Goal: Transaction & Acquisition: Obtain resource

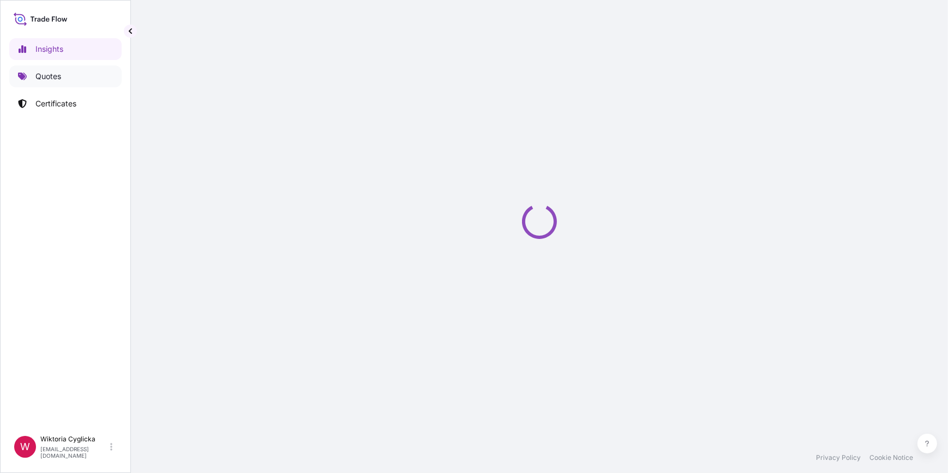
select select "2025"
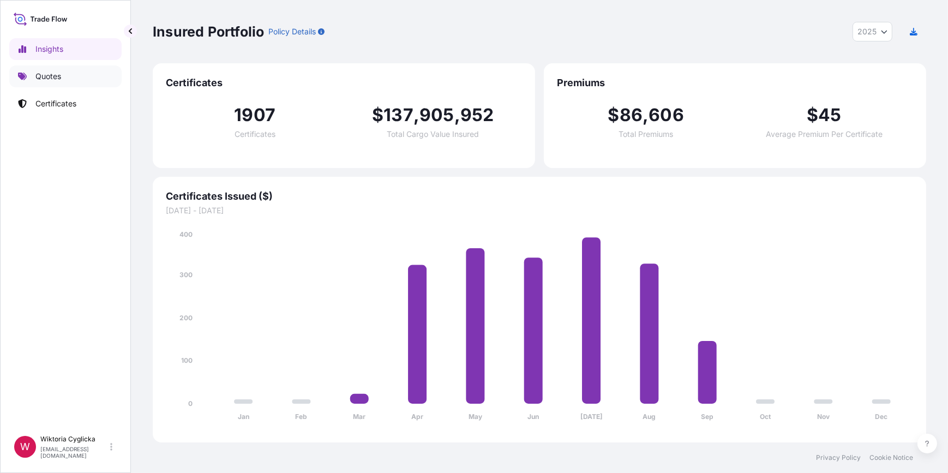
click at [85, 76] on link "Quotes" at bounding box center [65, 76] width 112 height 22
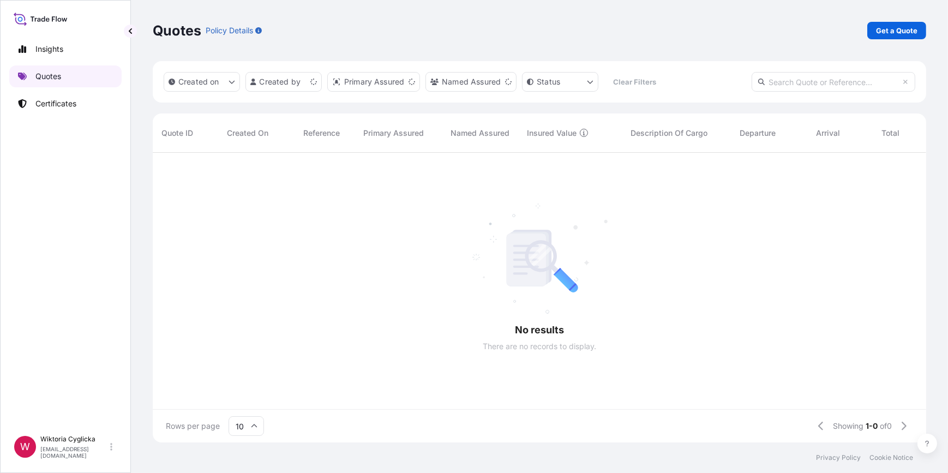
scroll to position [7, 8]
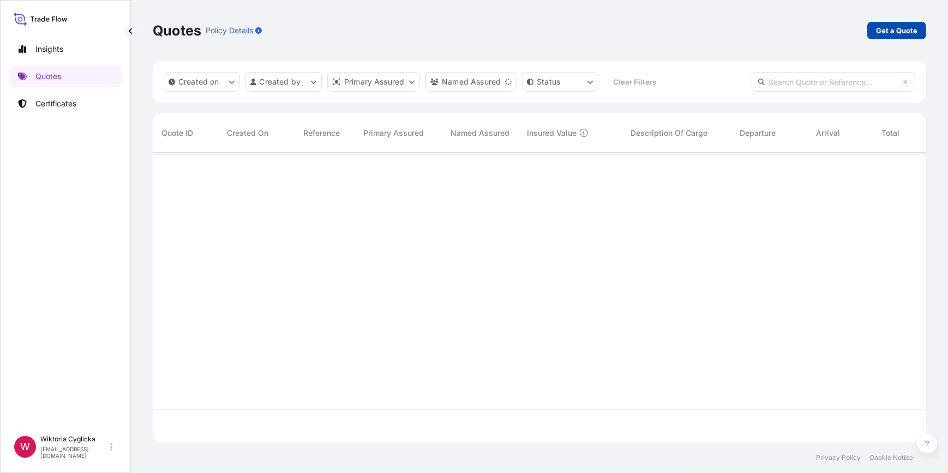
click at [897, 35] on p "Get a Quote" at bounding box center [896, 30] width 41 height 11
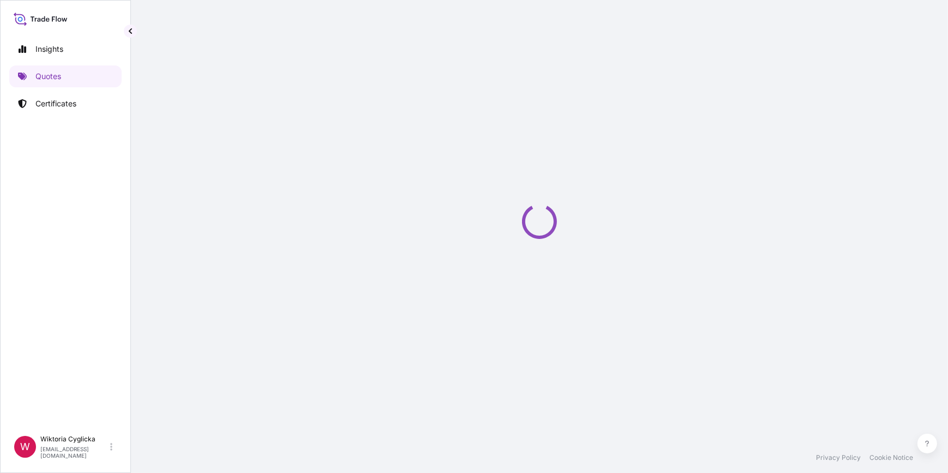
select select "Sea"
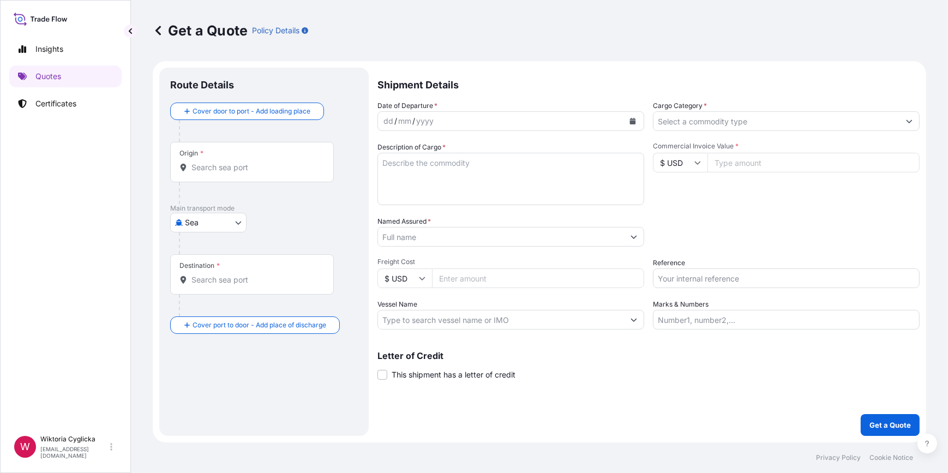
click at [709, 120] on input "Cargo Category *" at bounding box center [777, 121] width 246 height 20
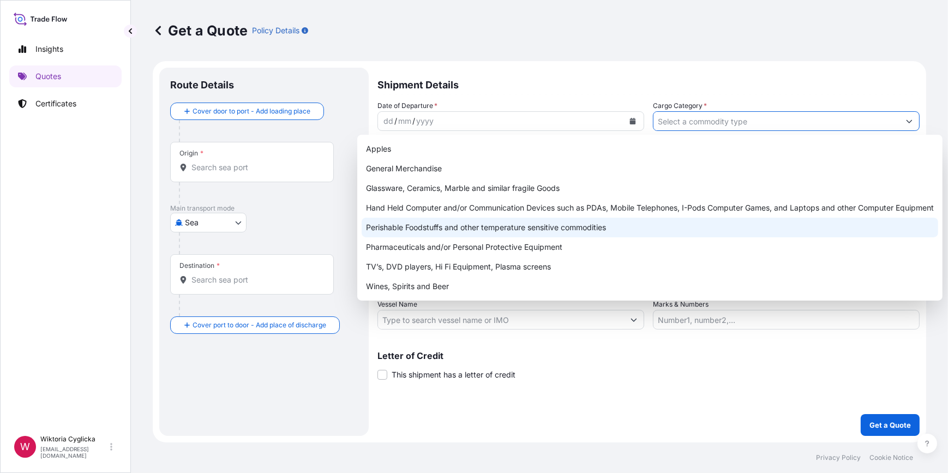
click at [454, 227] on div "Perishable Foodstuffs and other temperature sensitive commodities" at bounding box center [650, 228] width 577 height 20
type input "Perishable Foodstuffs and other temperature sensitive commodities"
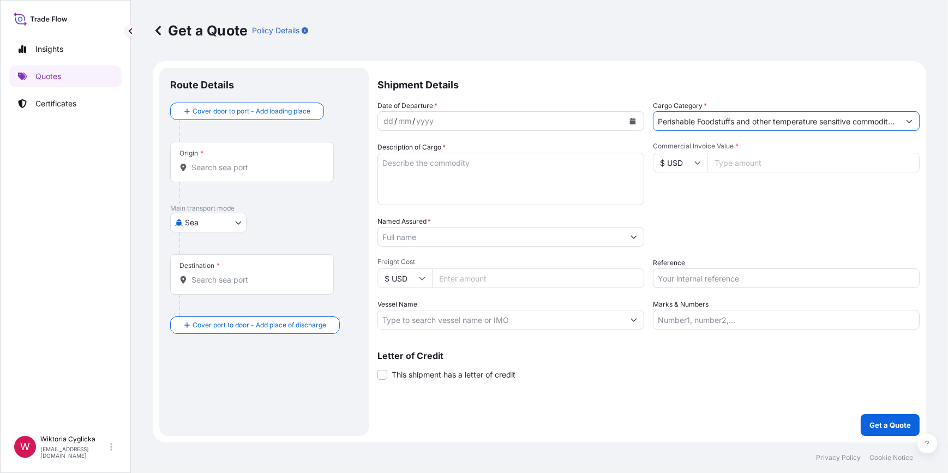
click at [682, 278] on input "Reference" at bounding box center [786, 279] width 267 height 20
paste input "S02049923"
type input "S02049923"
click at [702, 246] on div "Packing Category Type to search a container mode Please select a primary mode o…" at bounding box center [786, 231] width 267 height 31
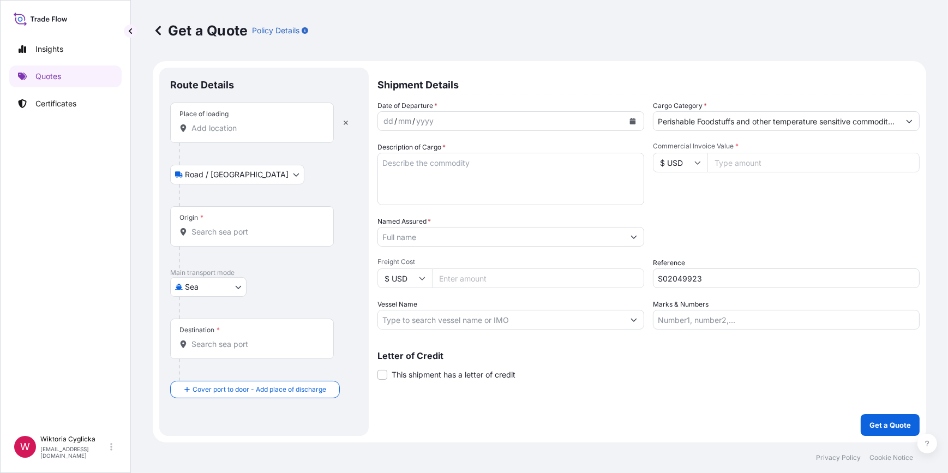
click at [633, 121] on icon "Calendar" at bounding box center [633, 121] width 6 height 7
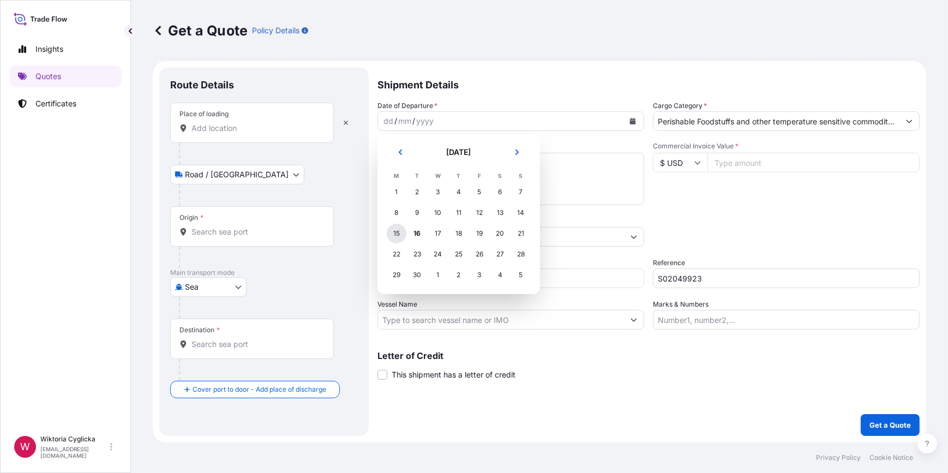
click at [399, 232] on div "15" at bounding box center [397, 234] width 20 height 20
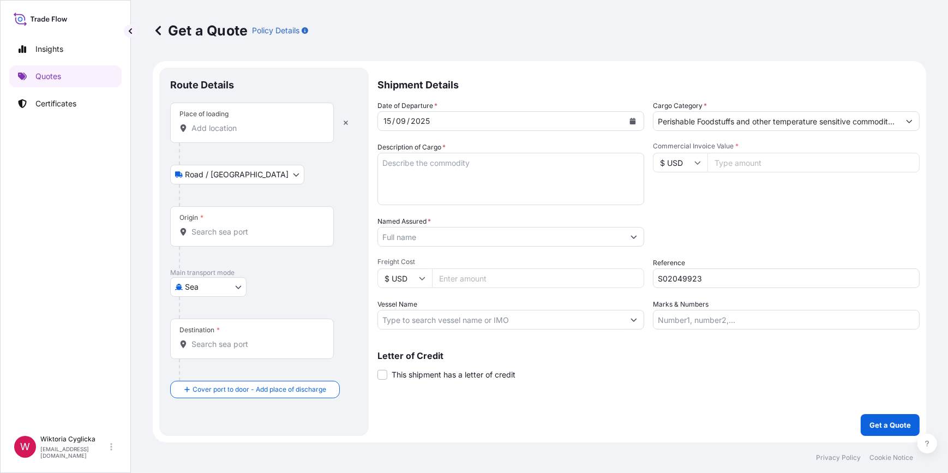
click at [285, 134] on div "Place of loading" at bounding box center [252, 123] width 164 height 40
click at [285, 134] on input "Place of loading" at bounding box center [256, 128] width 129 height 11
paste input "MSZCZONOW"
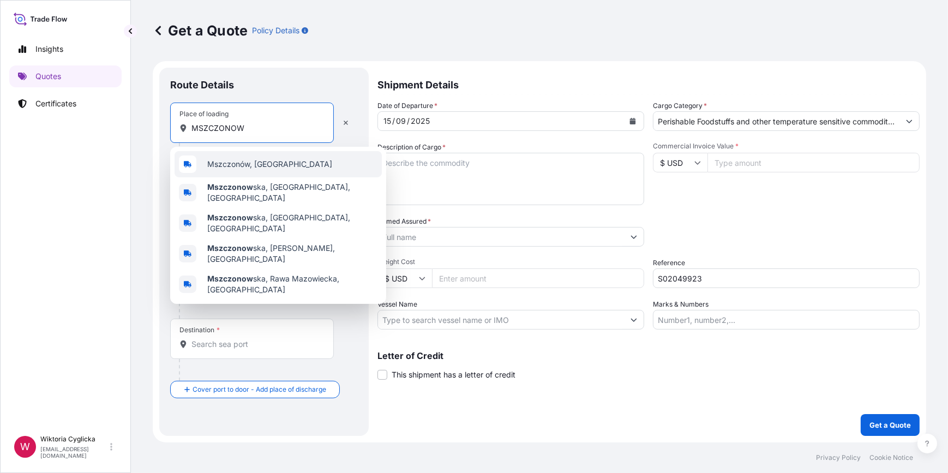
click at [231, 163] on span "Mszczonów, [GEOGRAPHIC_DATA]" at bounding box center [269, 164] width 125 height 11
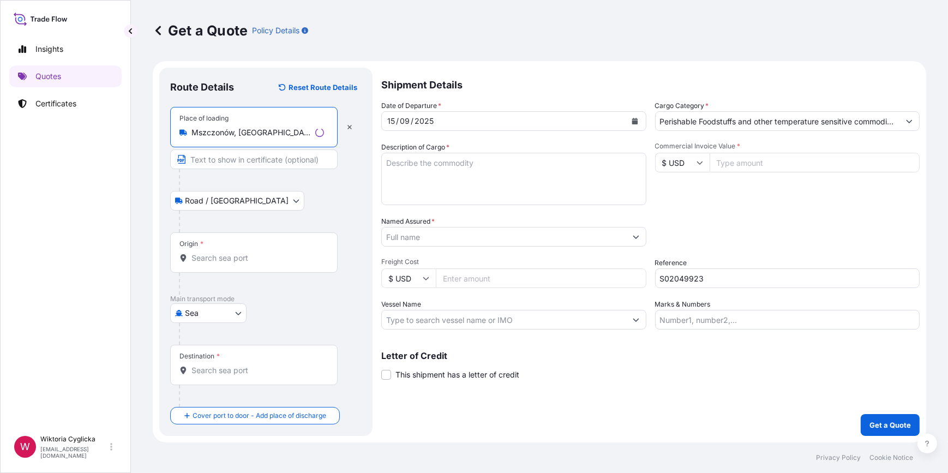
type input "Mszczonów, [GEOGRAPHIC_DATA]"
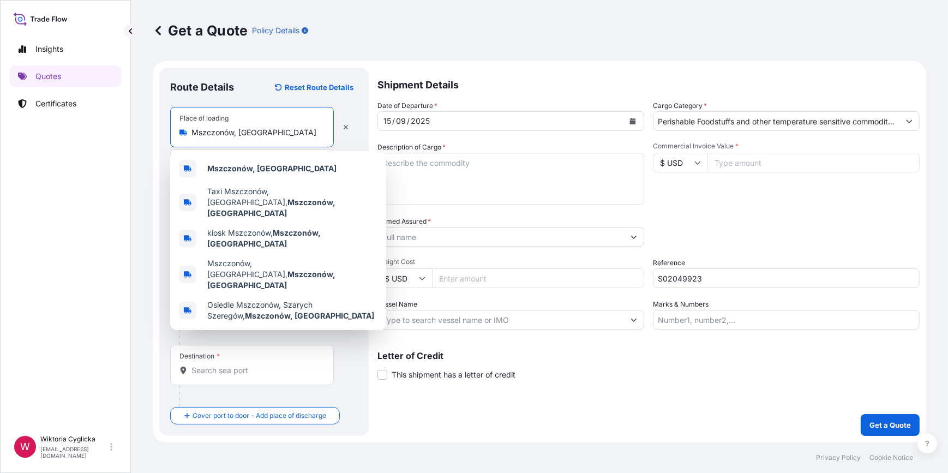
click at [491, 173] on textarea "Description of Cargo *" at bounding box center [511, 179] width 267 height 52
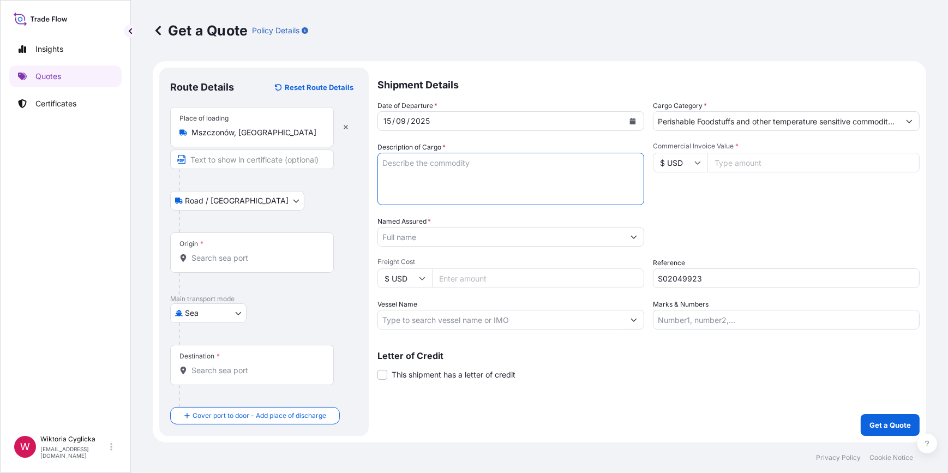
paste textarea "CONFECTIONERY PRODUCTS AND SAMPLES NET WEIGHT: 5108,262 KG"
click at [522, 174] on textarea "CONFECTIONERY PRODUCTS AND SAMPLES NET WEIGHT: 5108,262 KG" at bounding box center [511, 179] width 267 height 52
paste textarea "5734,722"
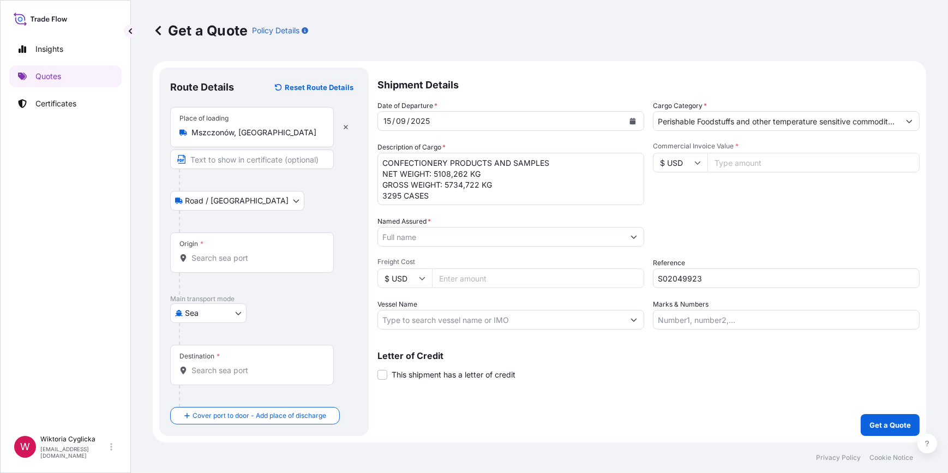
click at [382, 158] on textarea "CONFECTIONERY PRODUCTS AND SAMPLES NET WEIGHT: 5108,262 KG GROSS WEIGHT: 5734,7…" at bounding box center [511, 179] width 267 height 52
paste textarea "HLBU 9145252"
click at [407, 164] on textarea "HLBU 9145252 CONFECTIONERY PRODUCTS AND SAMPLES NET WEIGHT: 5108,262 KG GROSS W…" at bounding box center [511, 179] width 267 height 52
type textarea "HLBU9145252 CONFECTIONERY PRODUCTS AND SAMPLES NET WEIGHT: 5108,262 KG GROSS WE…"
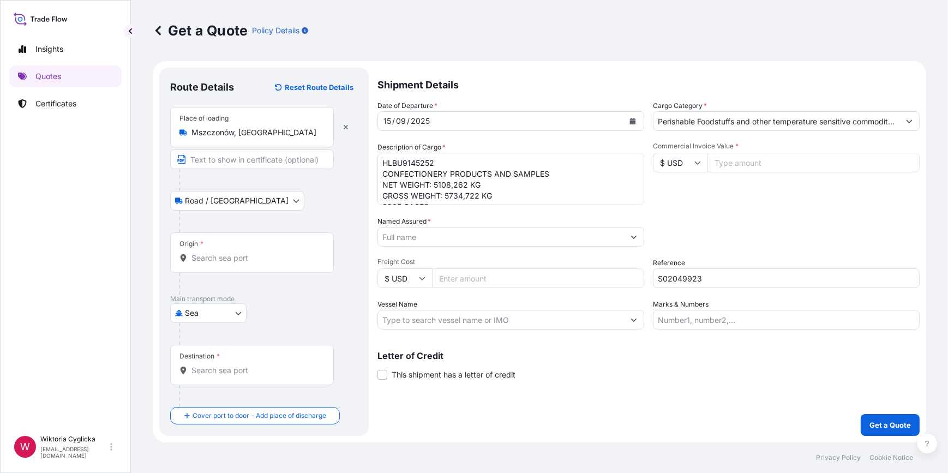
click at [718, 221] on div "Packing Category Type to search a container mode Please select a primary mode o…" at bounding box center [786, 231] width 267 height 31
click at [458, 240] on input "Named Assured *" at bounding box center [501, 237] width 246 height 20
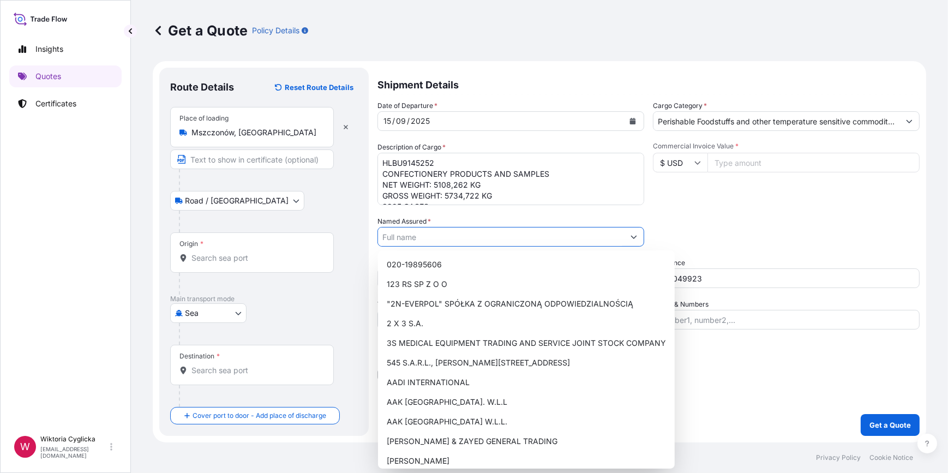
click at [426, 231] on input "Named Assured *" at bounding box center [501, 237] width 246 height 20
paste input "QATAR FILLING & PACKAGING CO."
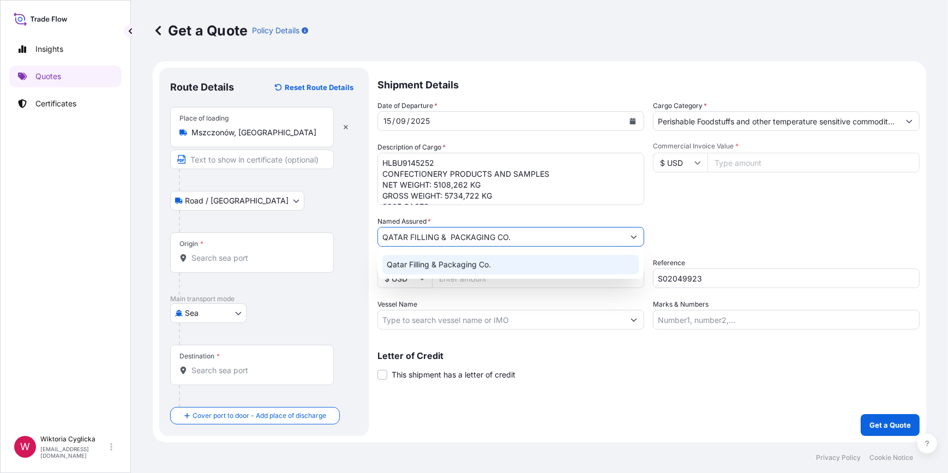
click at [431, 261] on span "Qatar Filling & Packaging Co." at bounding box center [439, 264] width 104 height 11
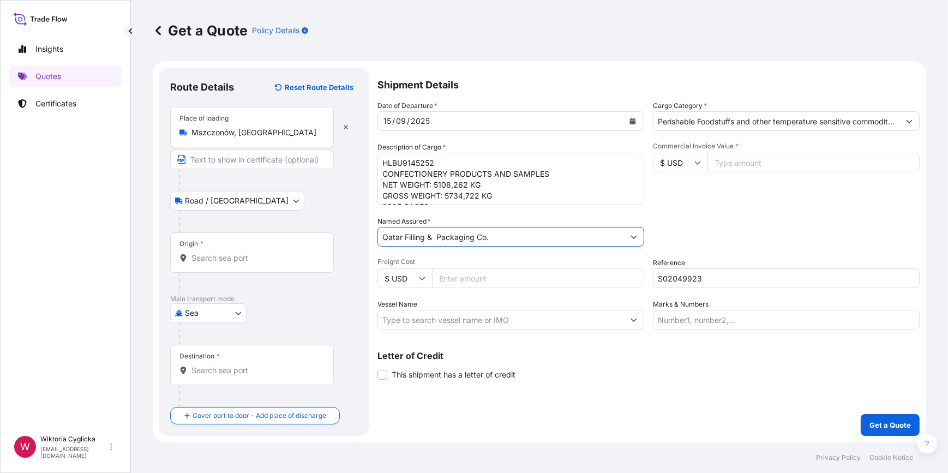
type input "Qatar Filling & Packaging Co."
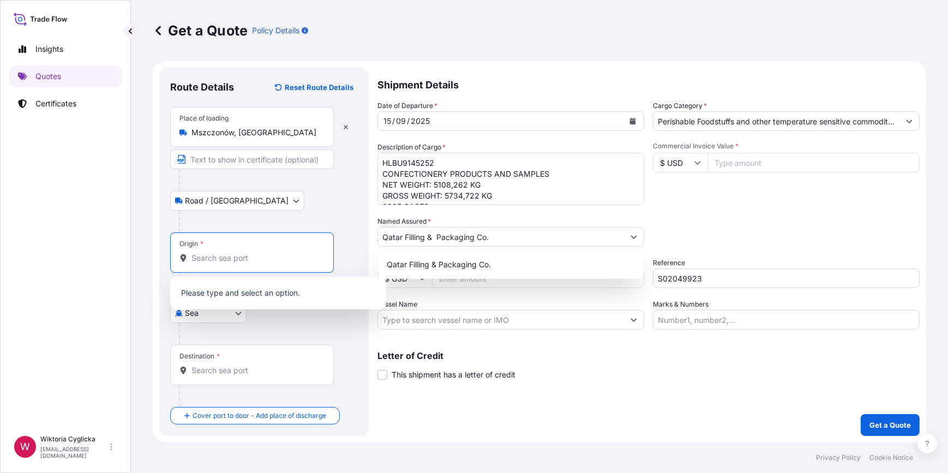
click at [218, 254] on input "Origin *" at bounding box center [256, 258] width 129 height 11
paste input "GDYNIA"
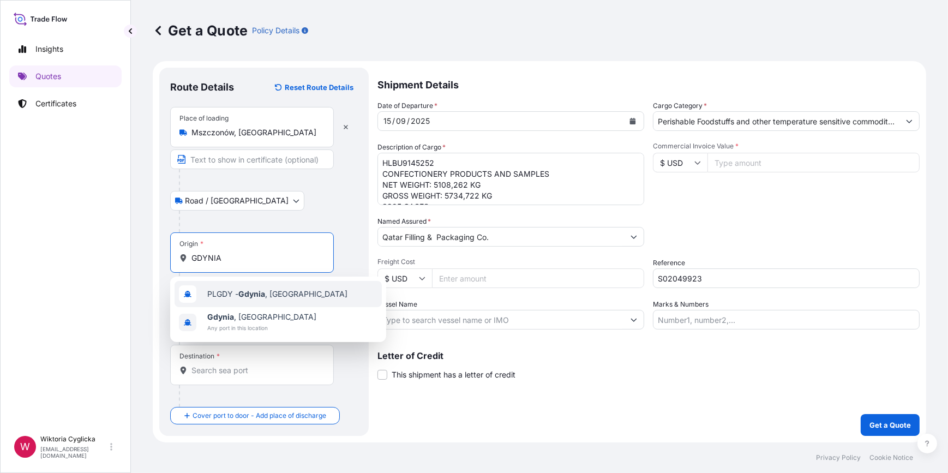
click at [223, 290] on span "PLGDY - [GEOGRAPHIC_DATA] , [GEOGRAPHIC_DATA]" at bounding box center [277, 294] width 140 height 11
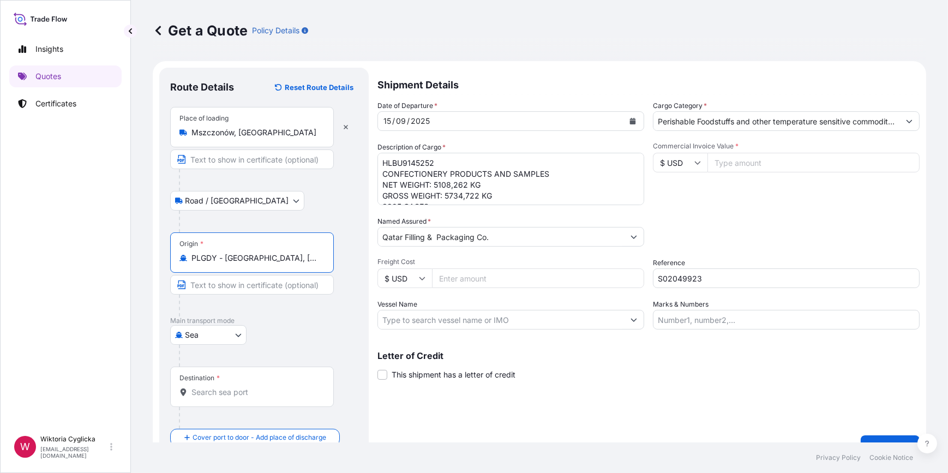
type input "PLGDY - [GEOGRAPHIC_DATA], [GEOGRAPHIC_DATA]"
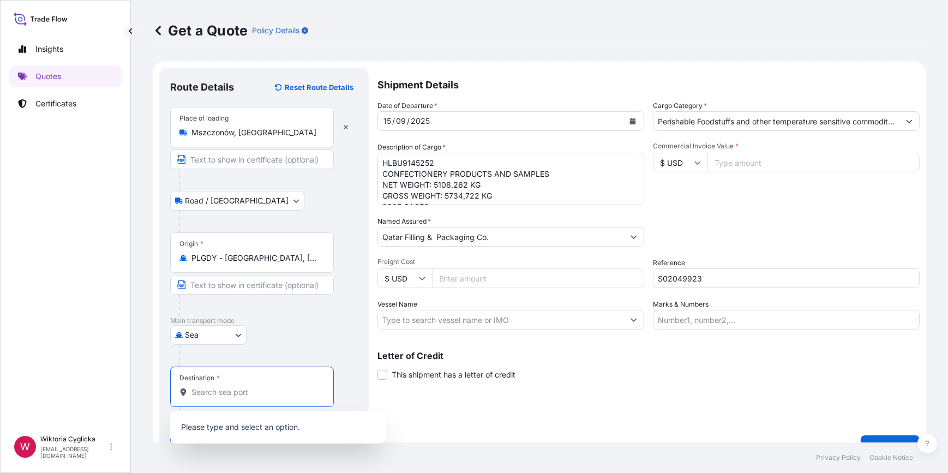
click at [219, 397] on input "Destination *" at bounding box center [256, 392] width 129 height 11
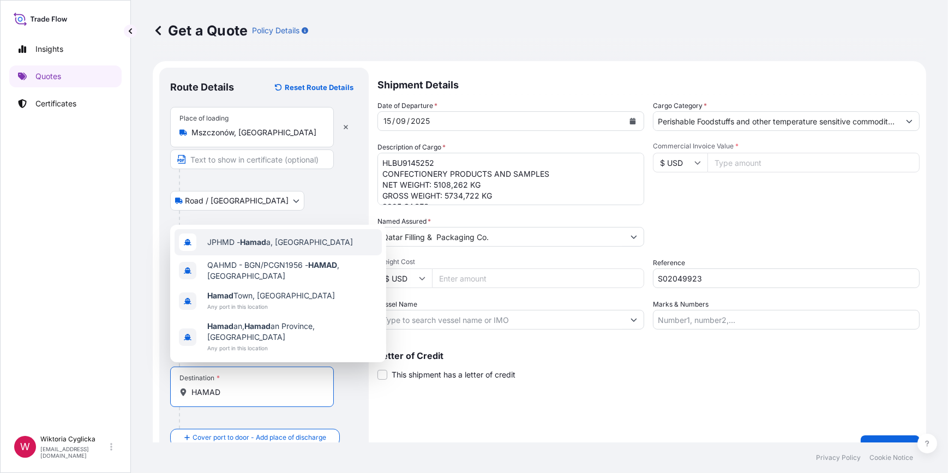
click at [232, 248] on span "JPHMD - Hamad a, [GEOGRAPHIC_DATA]" at bounding box center [280, 242] width 146 height 11
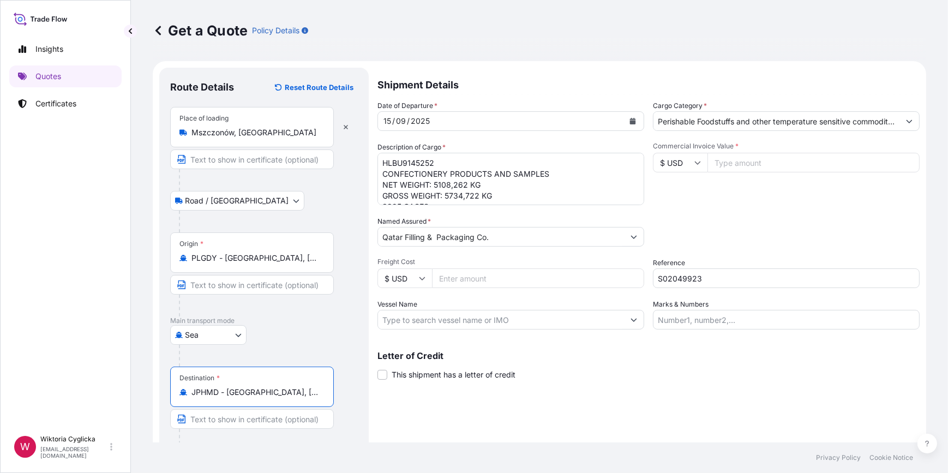
click at [300, 393] on input "JPHMD - [GEOGRAPHIC_DATA], [GEOGRAPHIC_DATA]" at bounding box center [256, 392] width 129 height 11
drag, startPoint x: 117, startPoint y: 379, endPoint x: 111, endPoint y: 379, distance: 6.5
click at [111, 379] on div "Insights Quotes Certificates W Wiktoria Cyglicka [EMAIL_ADDRESS][DOMAIN_NAME] G…" at bounding box center [474, 236] width 948 height 473
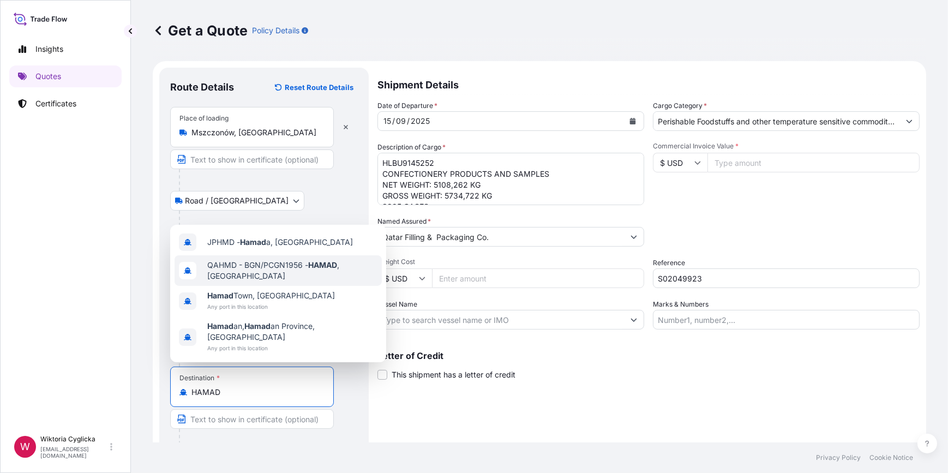
click at [284, 282] on span "QAHMD - BGN/PCGN1956 - HAMAD , [GEOGRAPHIC_DATA]" at bounding box center [292, 271] width 170 height 22
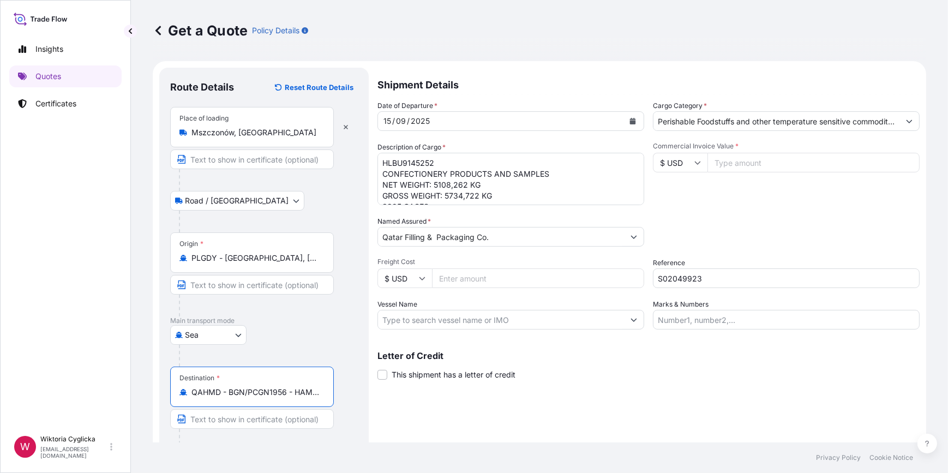
type input "QAHMD - BGN/PCGN1956 - HAMAD, [GEOGRAPHIC_DATA]"
click at [739, 217] on div "Packing Category Type to search a container mode Please select a primary mode o…" at bounding box center [786, 231] width 267 height 31
click at [742, 205] on div "Date of Departure * [DATE] Cargo Category * Perishable Foodstuffs and other tem…" at bounding box center [649, 214] width 542 height 229
click at [678, 160] on input "$ USD" at bounding box center [680, 163] width 55 height 20
click at [670, 188] on div "€ EUR" at bounding box center [677, 192] width 46 height 21
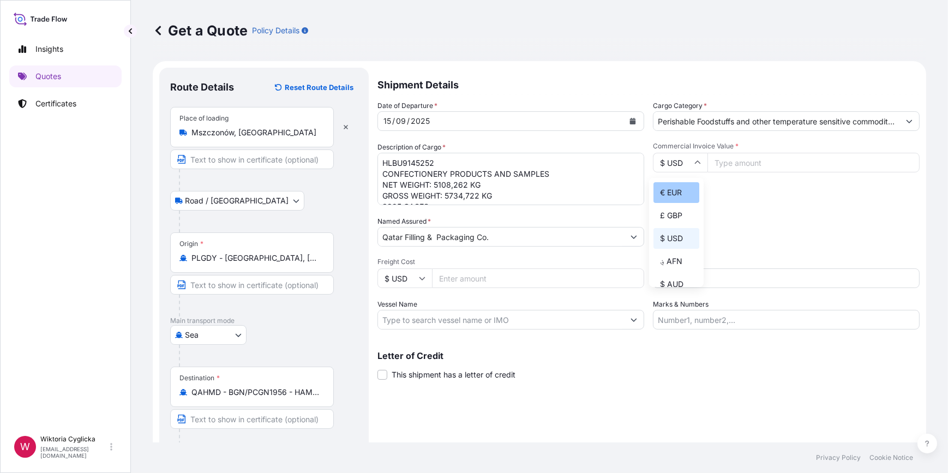
type input "€ EUR"
click at [736, 167] on input "Commercial Invoice Value *" at bounding box center [814, 163] width 212 height 20
type input "36085.63"
click at [763, 206] on div "Date of Departure * [DATE] Cargo Category * Perishable Foodstuffs and other tem…" at bounding box center [649, 214] width 542 height 229
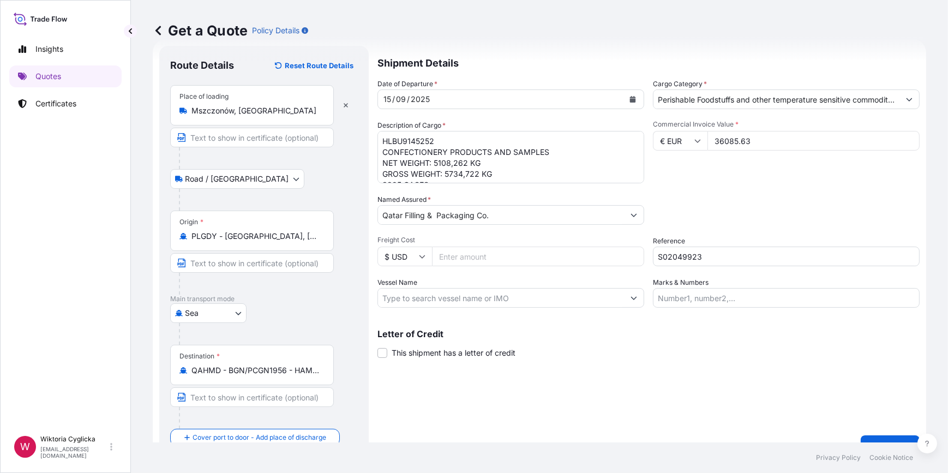
scroll to position [43, 0]
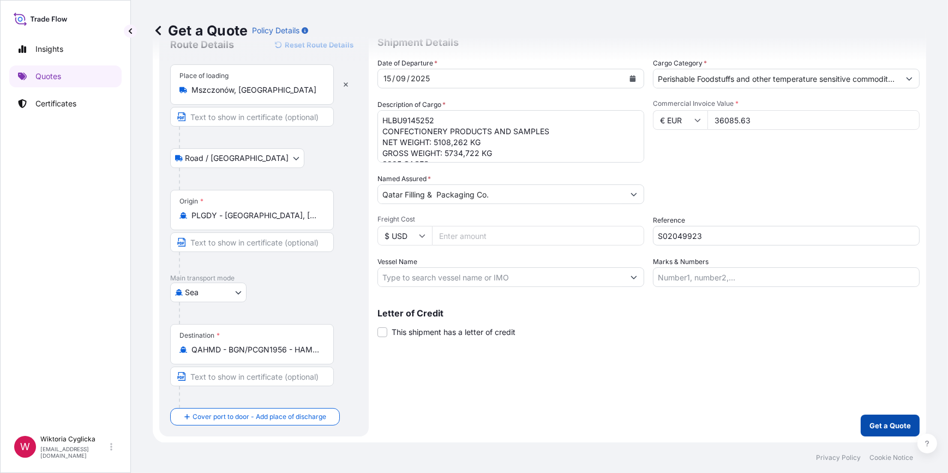
click at [875, 429] on p "Get a Quote" at bounding box center [890, 425] width 41 height 11
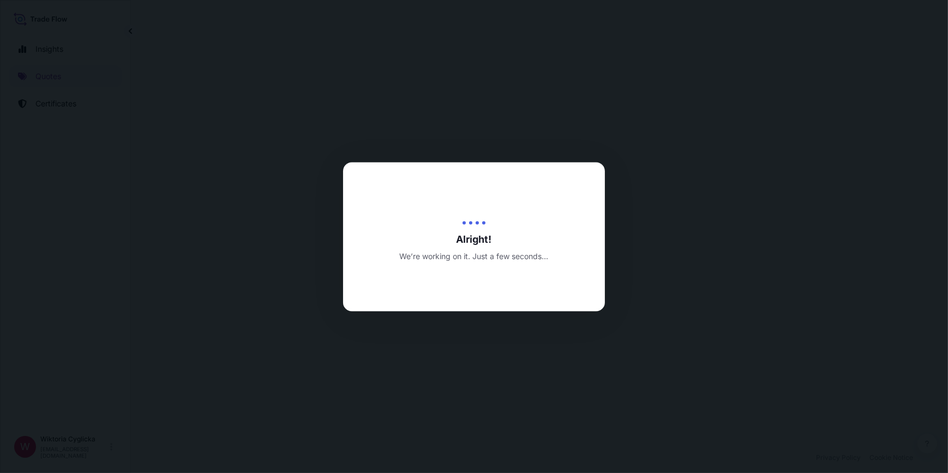
select select "Road / [GEOGRAPHIC_DATA]"
select select "Sea"
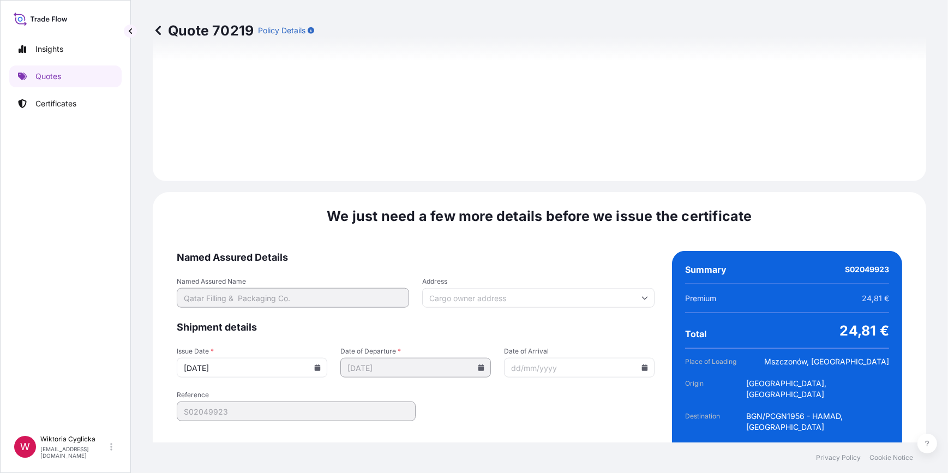
scroll to position [1305, 0]
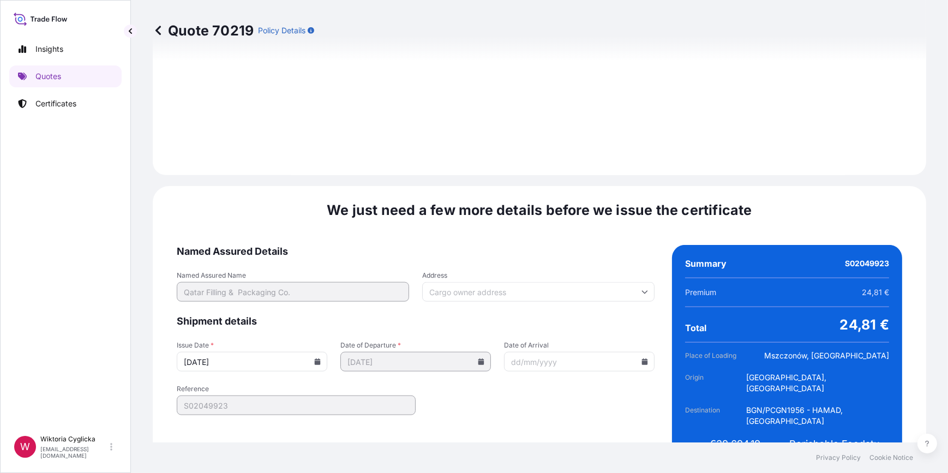
click at [311, 352] on input "[DATE]" at bounding box center [252, 362] width 151 height 20
click at [315, 359] on icon at bounding box center [318, 362] width 6 height 7
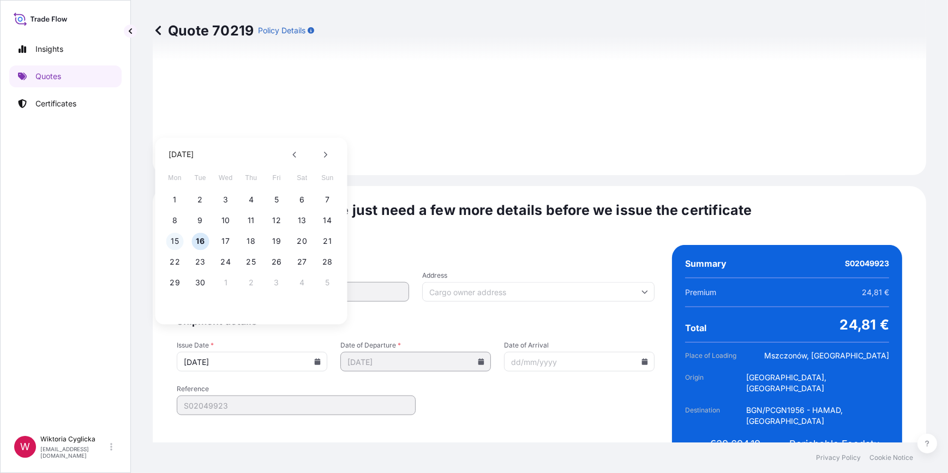
click at [177, 238] on button "15" at bounding box center [174, 240] width 17 height 17
type input "[DATE]"
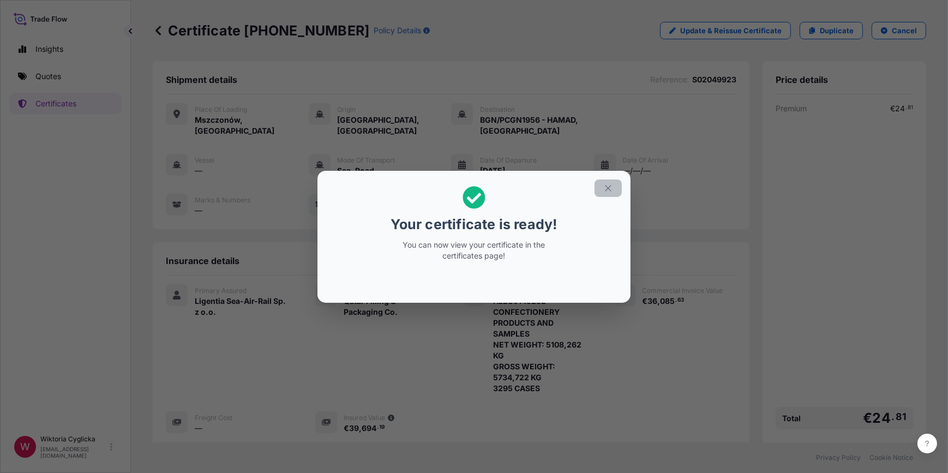
click at [609, 183] on icon "button" at bounding box center [609, 188] width 10 height 10
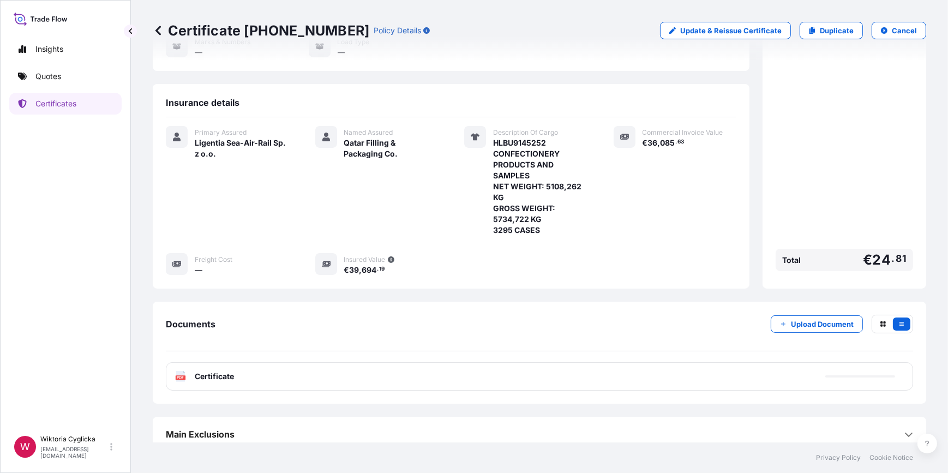
scroll to position [167, 0]
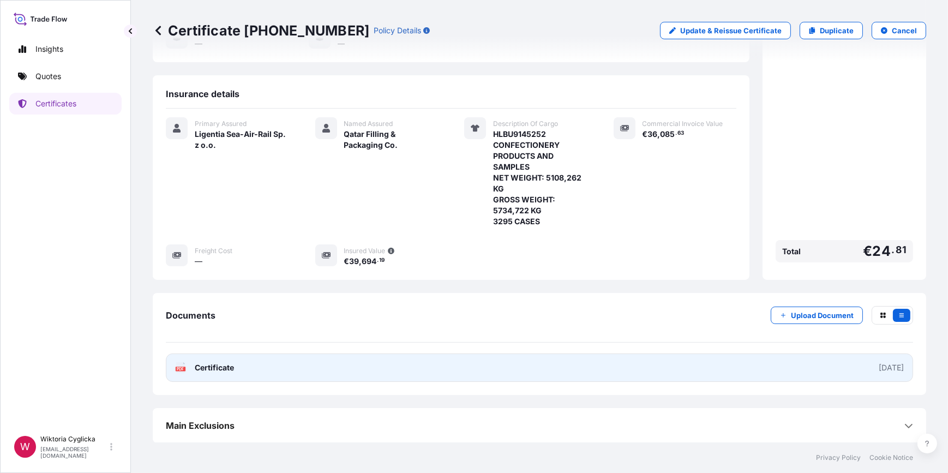
click at [473, 364] on link "PDF Certificate [DATE]" at bounding box center [540, 368] width 748 height 28
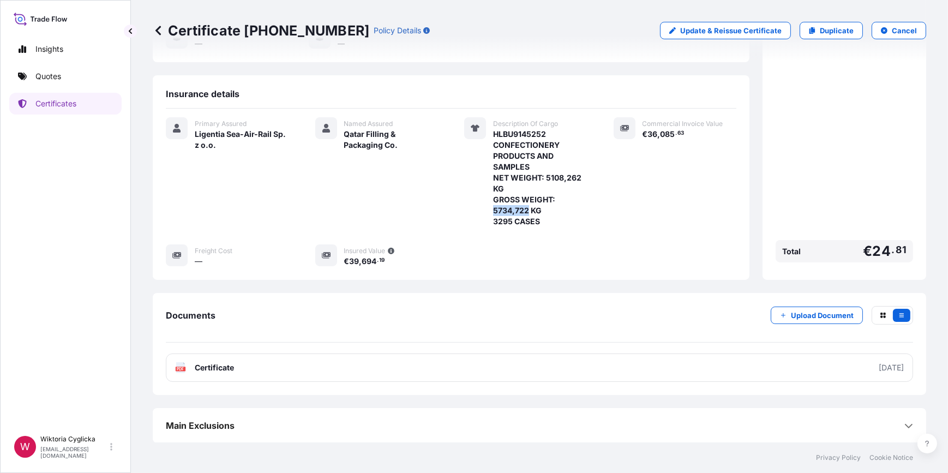
drag, startPoint x: 491, startPoint y: 208, endPoint x: 525, endPoint y: 208, distance: 34.4
click at [525, 208] on span "HLBU9145252 CONFECTIONERY PRODUCTS AND SAMPLES NET WEIGHT: 5108,262 KG GROSS WE…" at bounding box center [540, 178] width 94 height 98
click at [496, 224] on span "HLBU9145252 CONFECTIONERY PRODUCTS AND SAMPLES NET WEIGHT: 5108,262 KG GROSS WE…" at bounding box center [540, 178] width 94 height 98
copy span "3295"
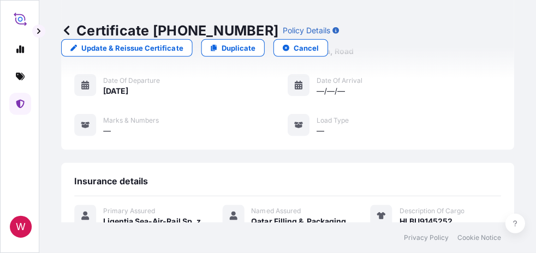
scroll to position [166, 0]
